Goal: Task Accomplishment & Management: Use online tool/utility

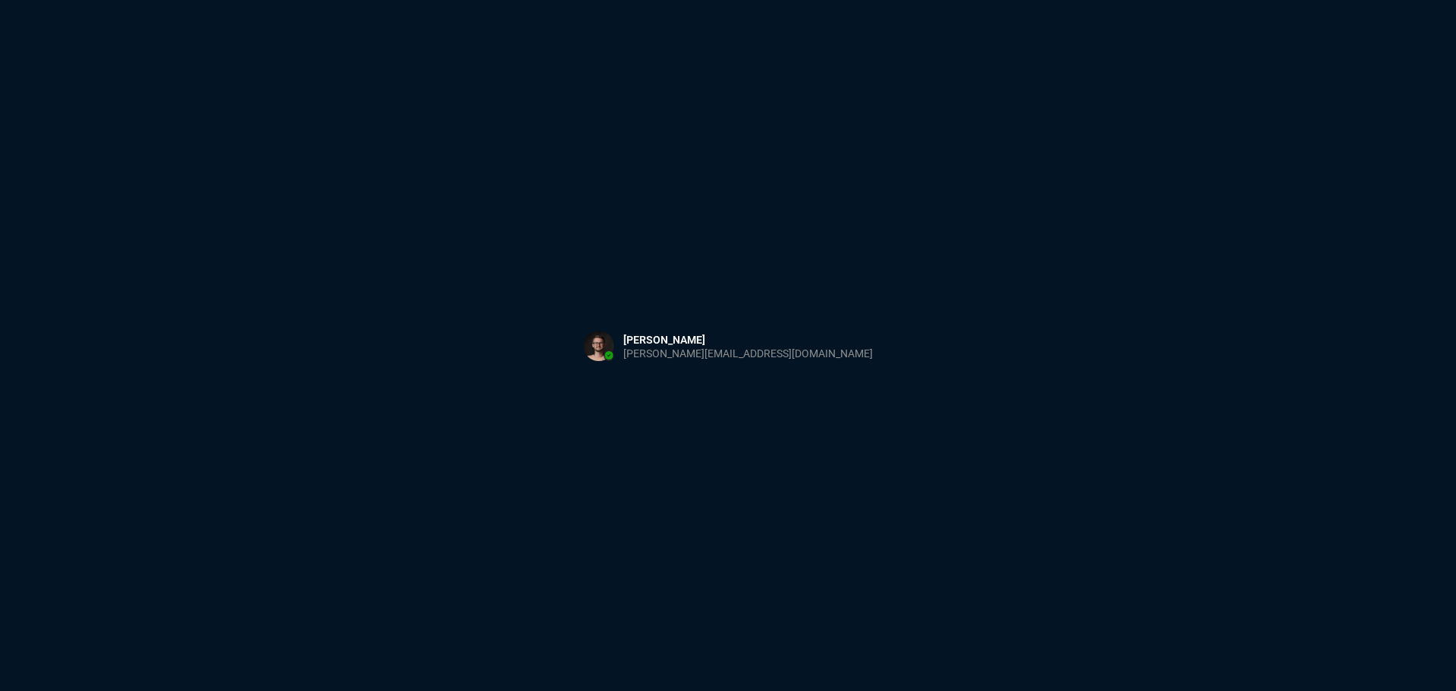
drag, startPoint x: 523, startPoint y: 300, endPoint x: 495, endPoint y: 297, distance: 27.5
click at [519, 297] on div "Sign in with Microsoft" at bounding box center [728, 345] width 1456 height 691
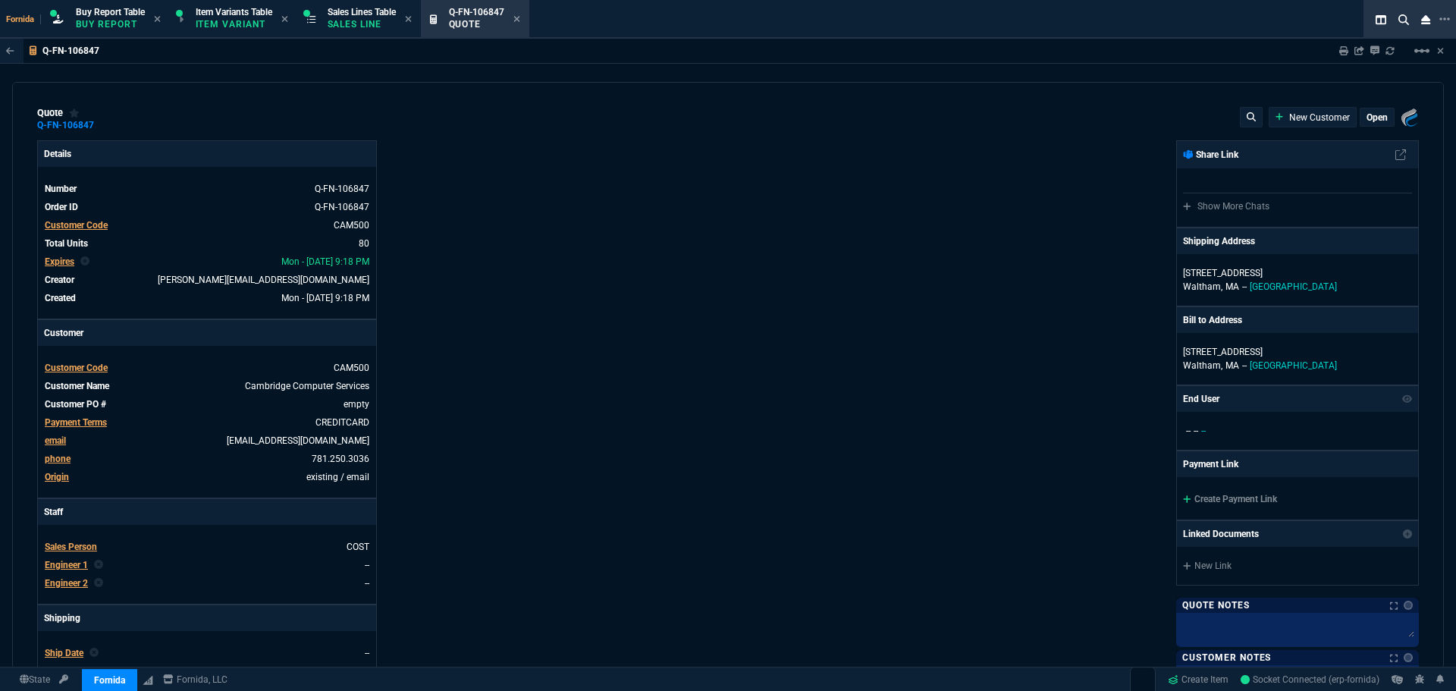
type input "28"
type input "210"
type input "28"
type input "545"
type input "30"
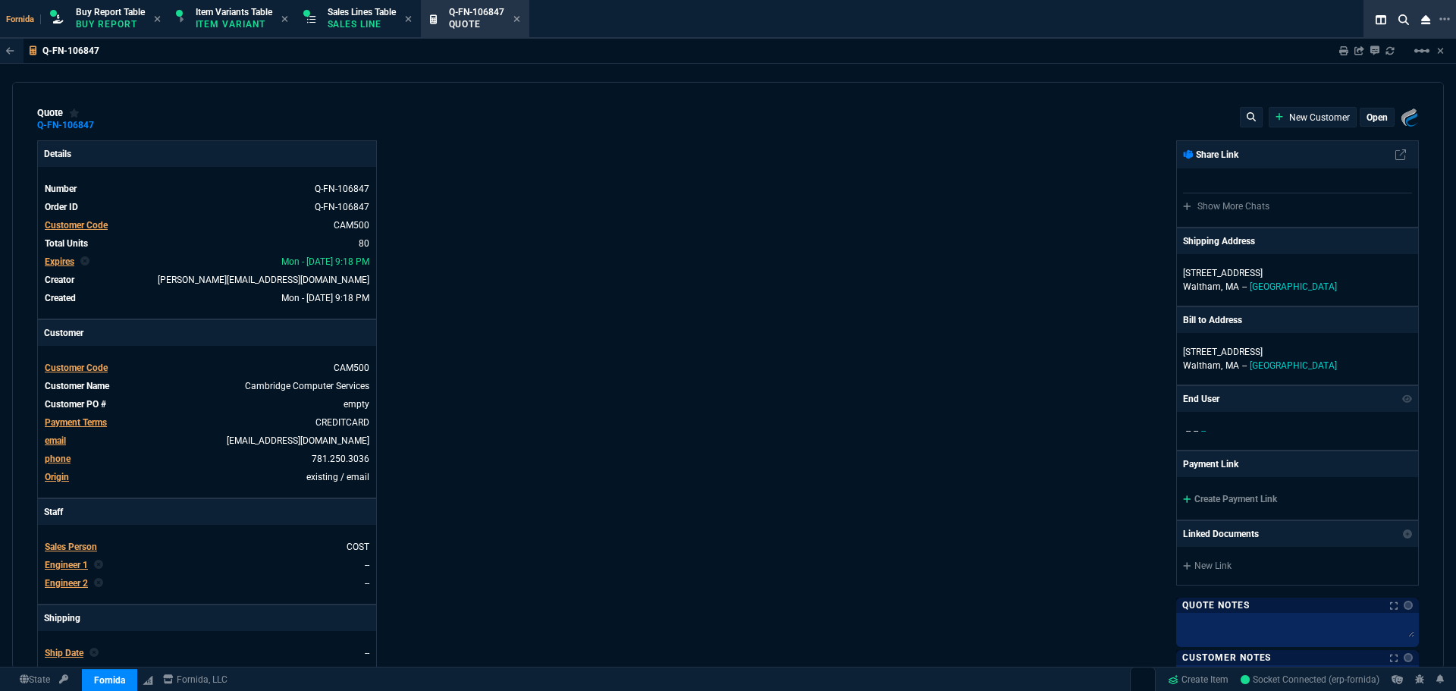
type input "128"
type input "63"
type input "345"
select select "1: BROV"
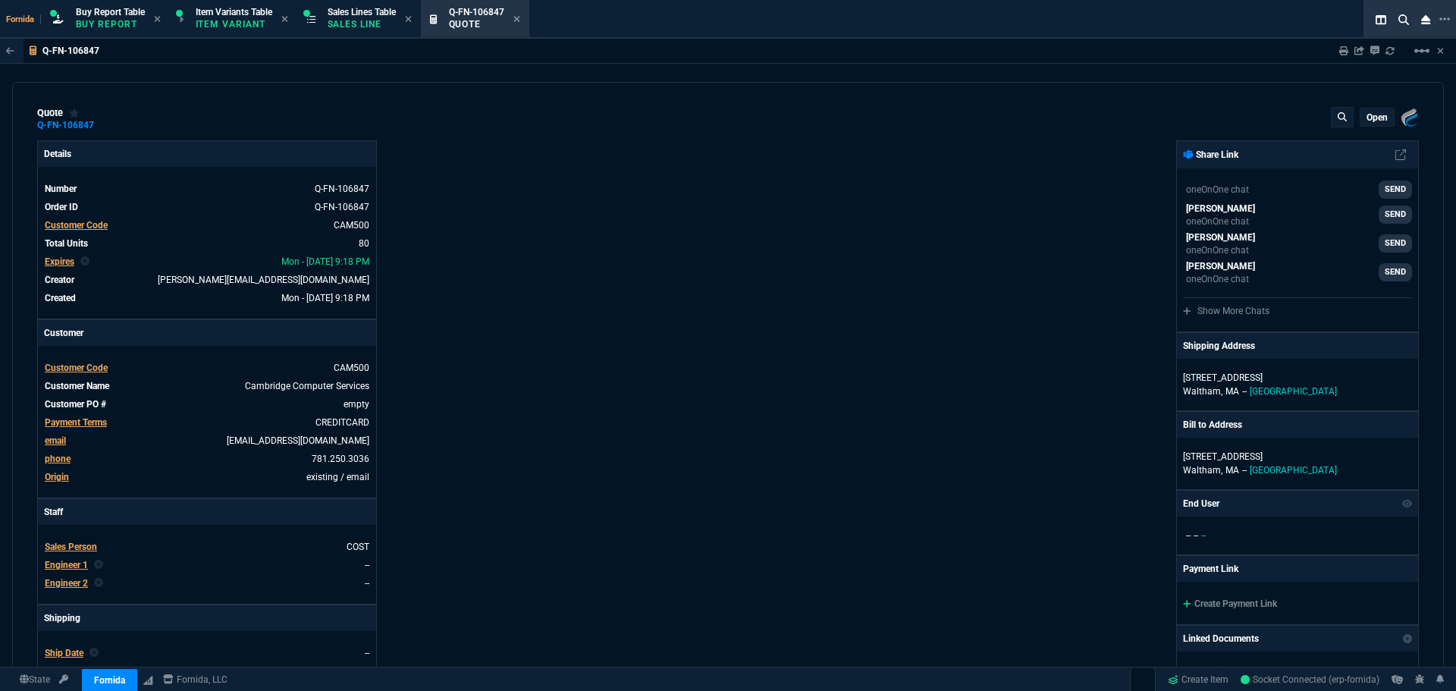
type input "81"
type input "68"
type input "89"
type input "91"
